Goal: Find contact information: Find contact information

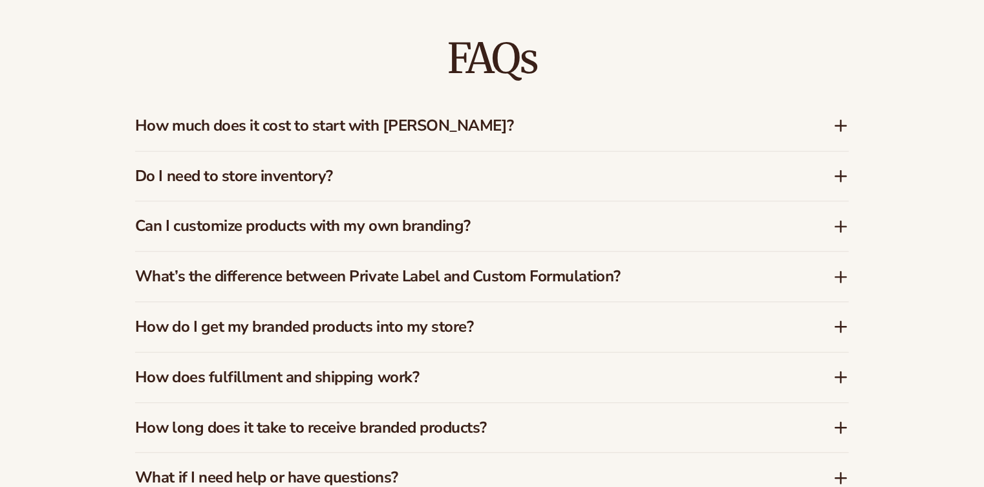
scroll to position [1314, 0]
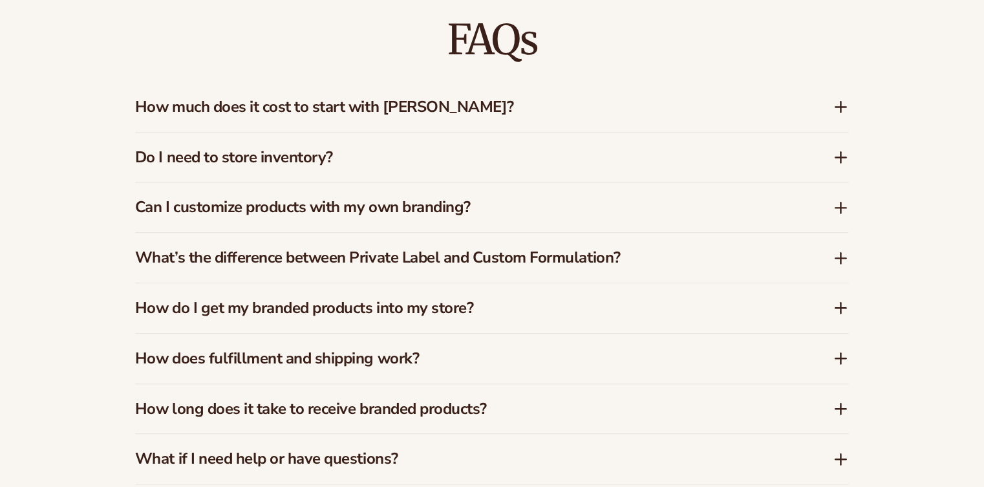
click at [844, 104] on icon at bounding box center [841, 107] width 16 height 16
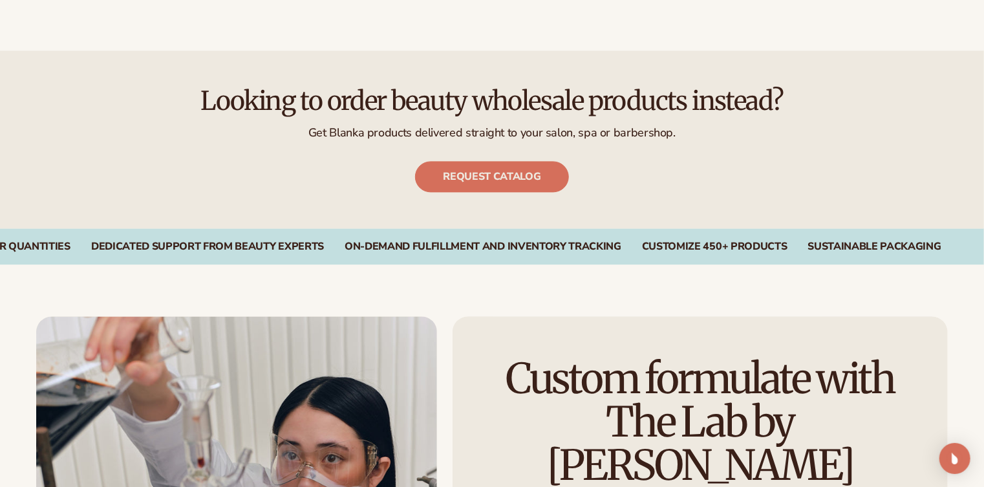
scroll to position [2077, 0]
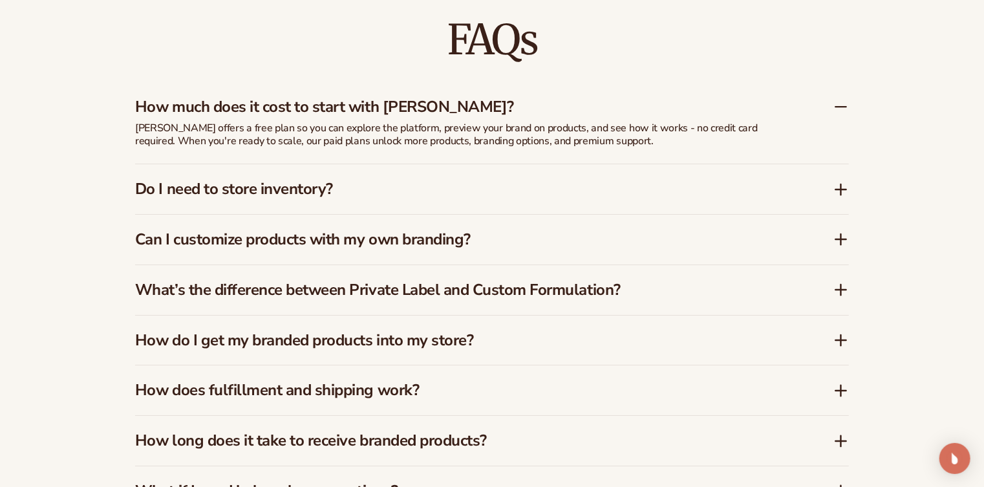
click at [838, 107] on icon at bounding box center [841, 107] width 10 height 0
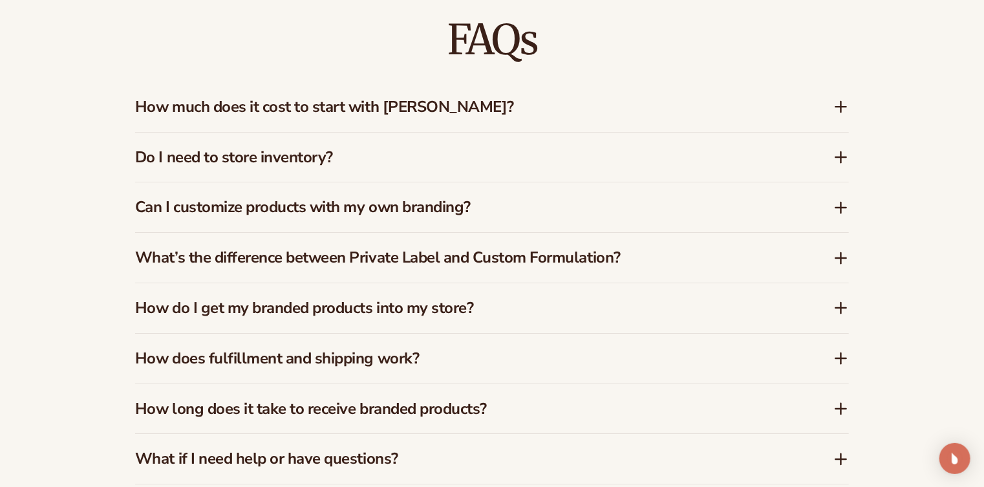
drag, startPoint x: 851, startPoint y: 145, endPoint x: 817, endPoint y: 157, distance: 36.4
click at [796, 164] on div "Do I need to store inventory?" at bounding box center [492, 158] width 714 height 50
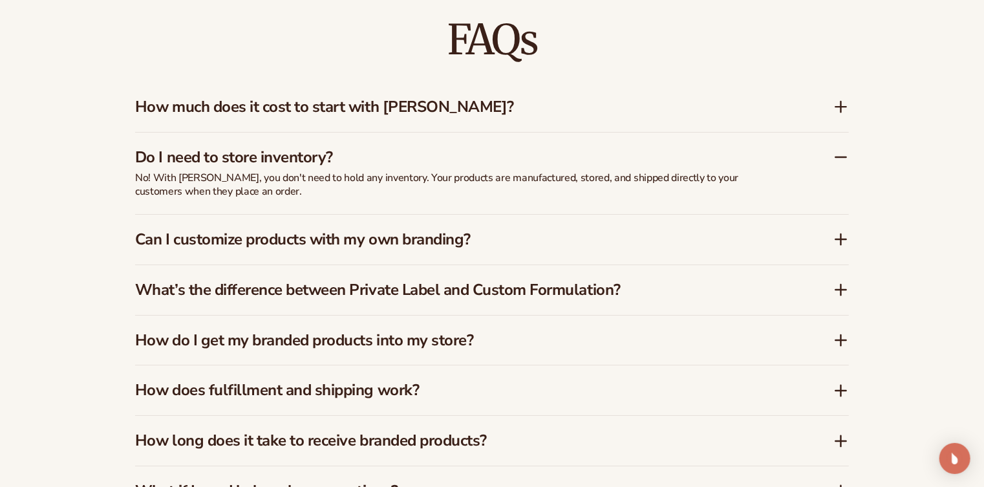
click at [842, 237] on icon at bounding box center [841, 239] width 16 height 16
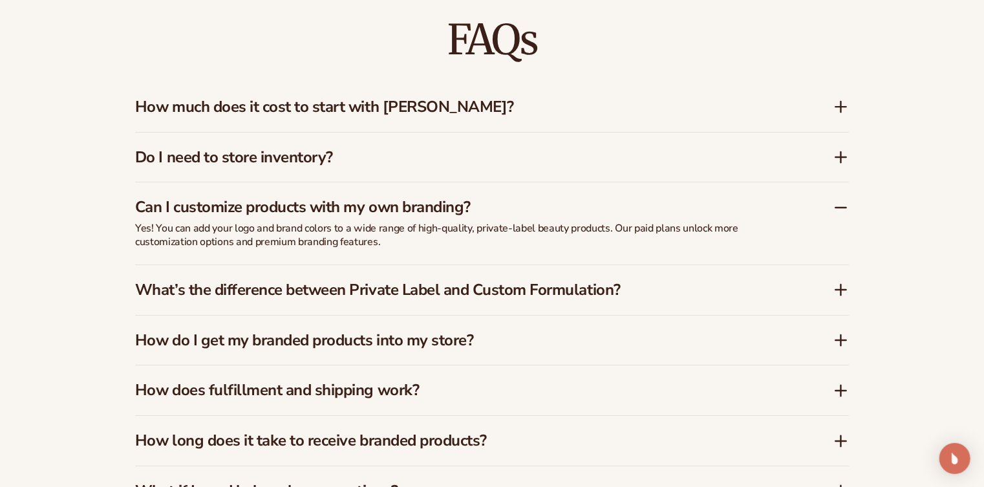
click at [840, 390] on icon at bounding box center [841, 390] width 10 height 0
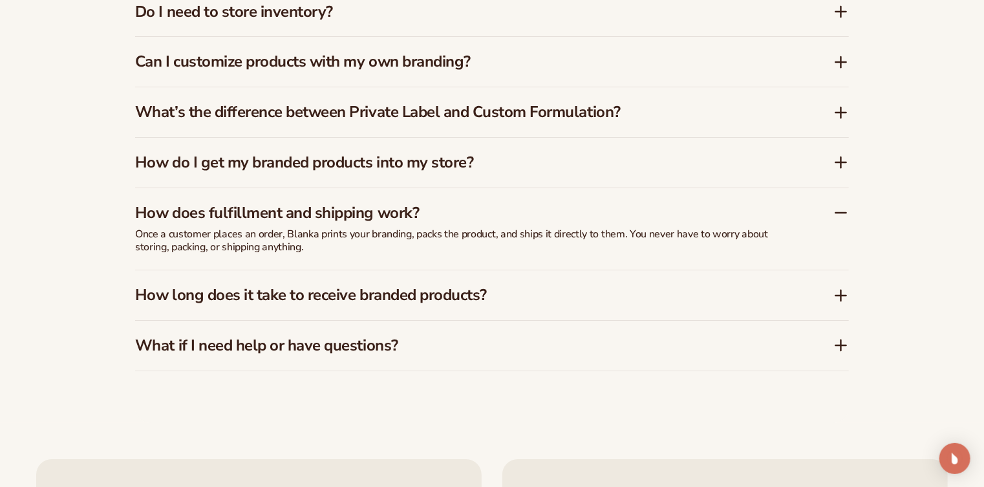
scroll to position [2223, 0]
click at [843, 295] on icon at bounding box center [841, 295] width 10 height 0
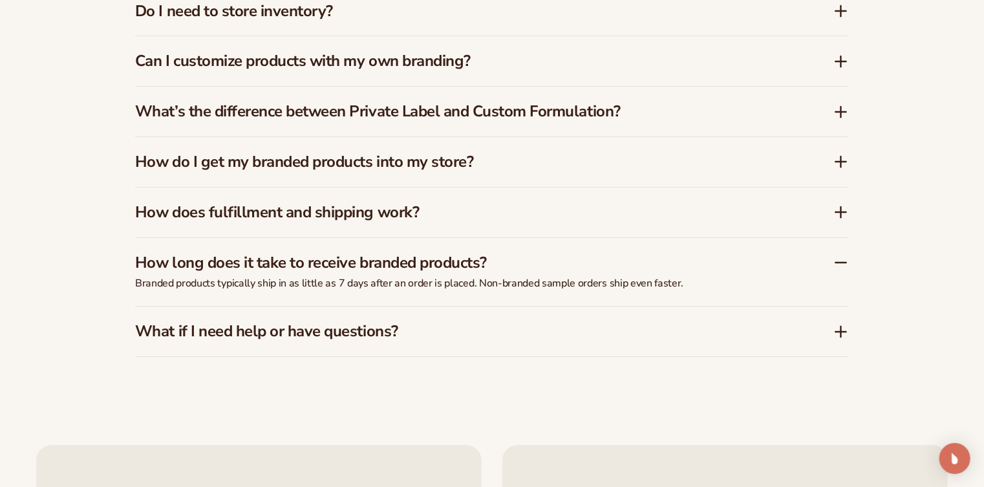
click at [841, 328] on icon at bounding box center [841, 331] width 0 height 10
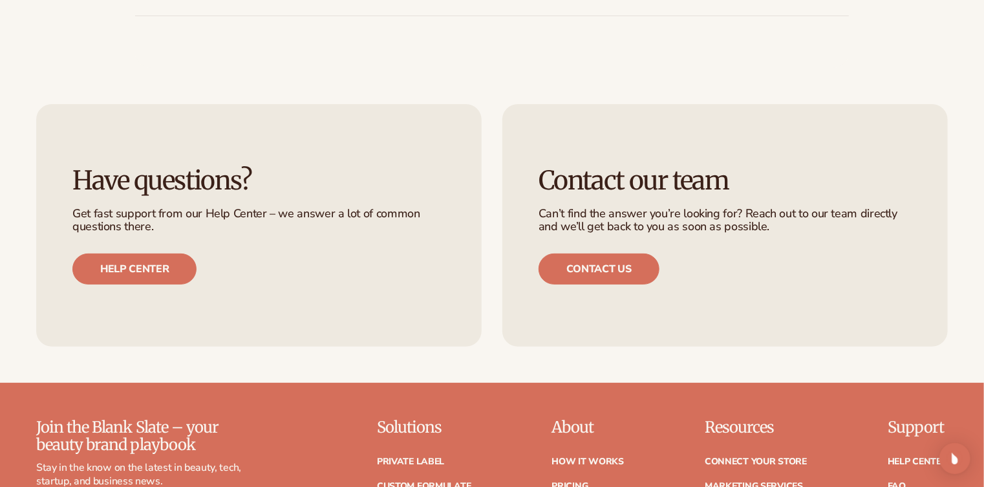
scroll to position [2588, 0]
click at [607, 267] on link "Contact us" at bounding box center [599, 268] width 121 height 31
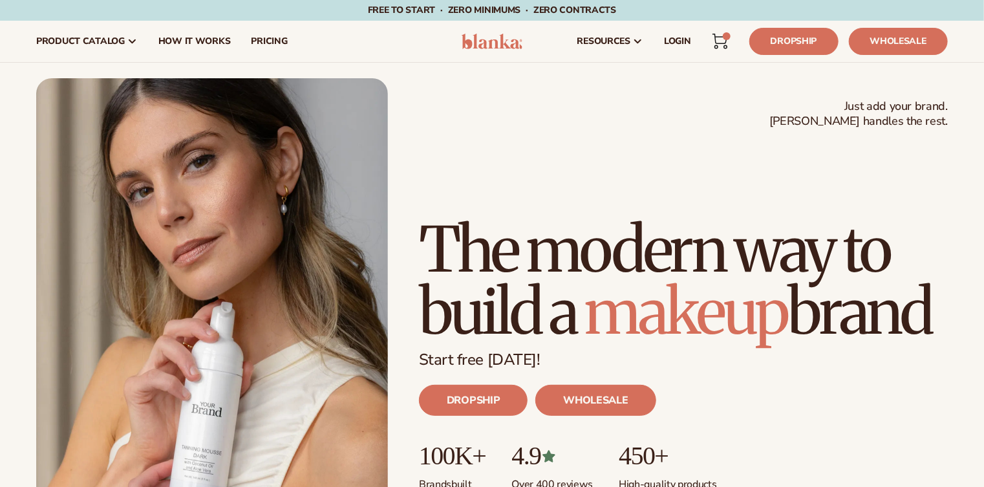
click at [718, 37] on icon at bounding box center [720, 42] width 16 height 16
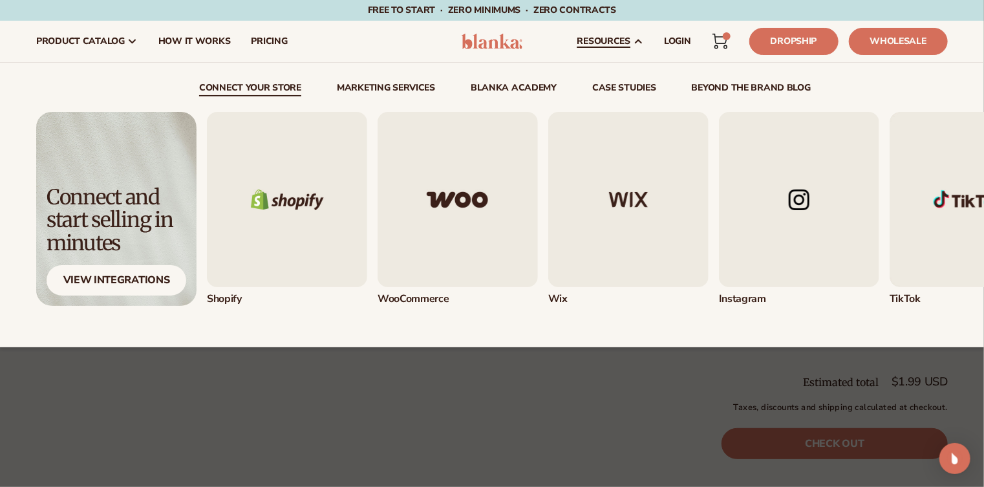
click at [633, 39] on icon at bounding box center [638, 41] width 10 height 10
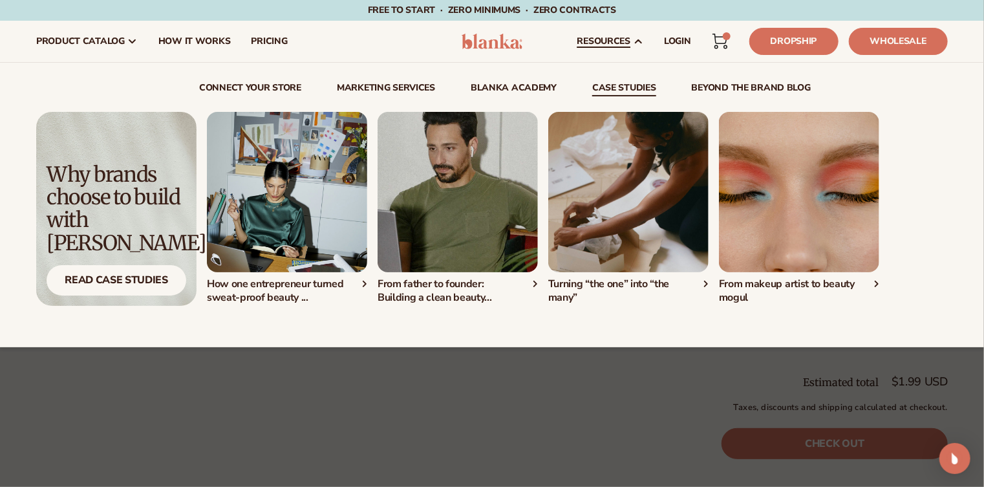
click at [637, 38] on icon at bounding box center [638, 41] width 10 height 10
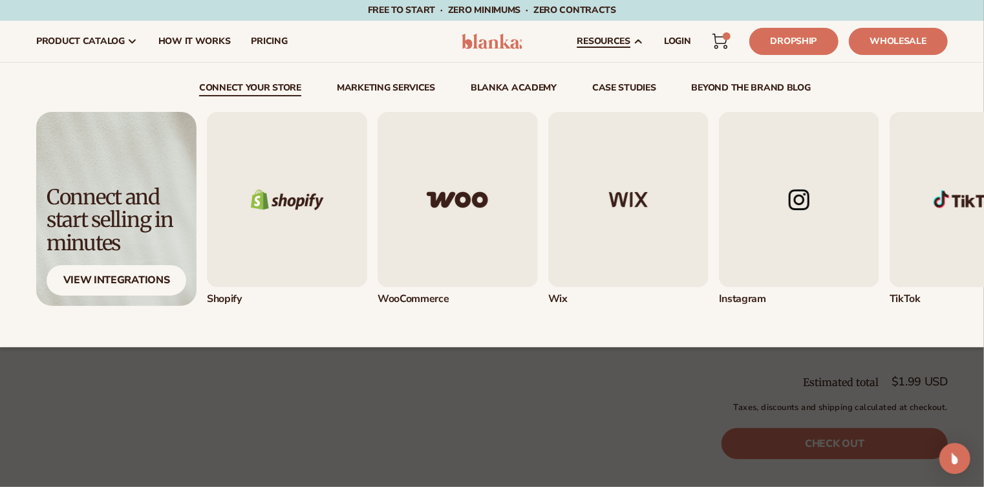
click at [609, 39] on span "resources" at bounding box center [603, 41] width 53 height 10
click at [605, 38] on span "resources" at bounding box center [603, 41] width 53 height 10
click at [315, 198] on img "1 / 5" at bounding box center [287, 199] width 160 height 175
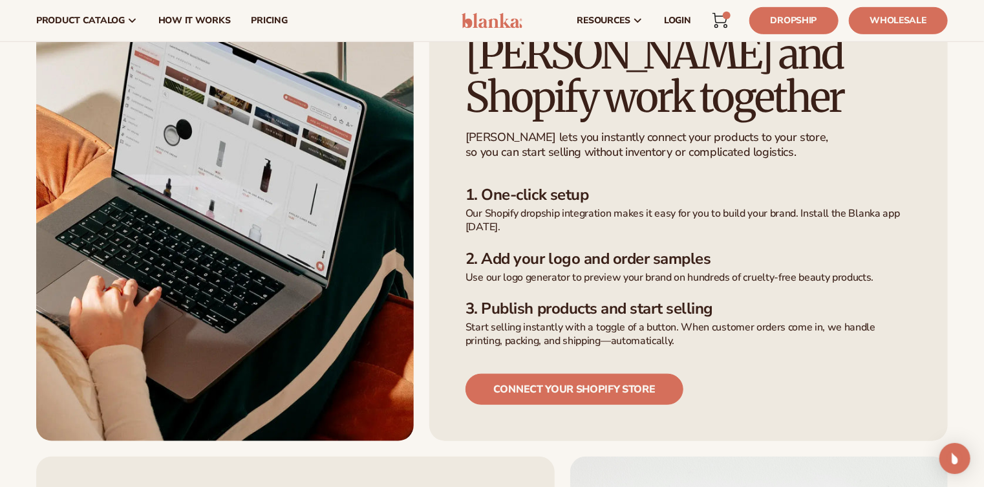
scroll to position [365, 0]
click at [552, 374] on link "Connect your shopify store" at bounding box center [574, 389] width 218 height 31
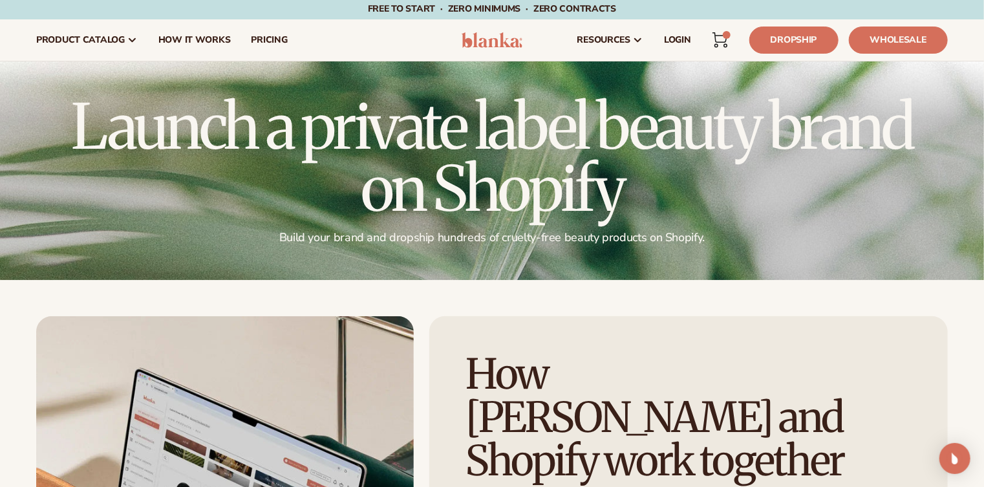
scroll to position [0, 0]
